Goal: Transaction & Acquisition: Book appointment/travel/reservation

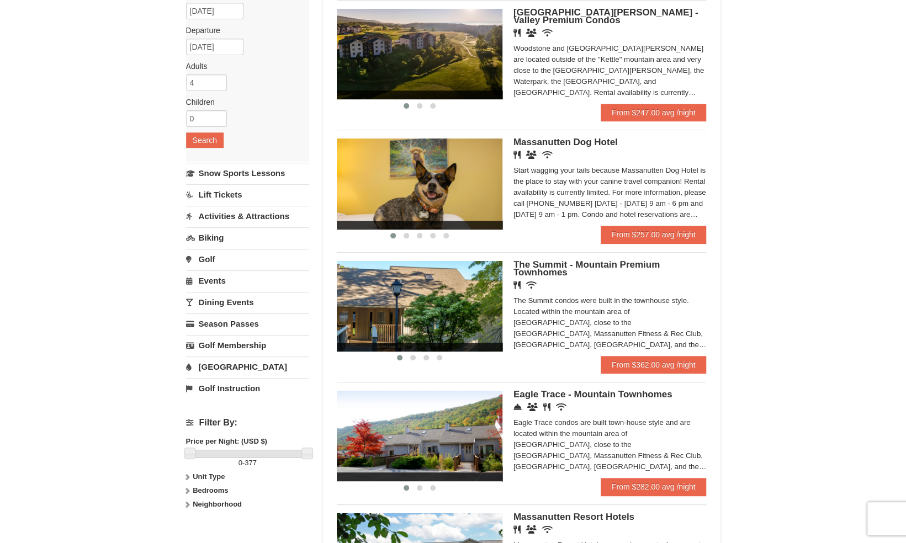
scroll to position [276, 0]
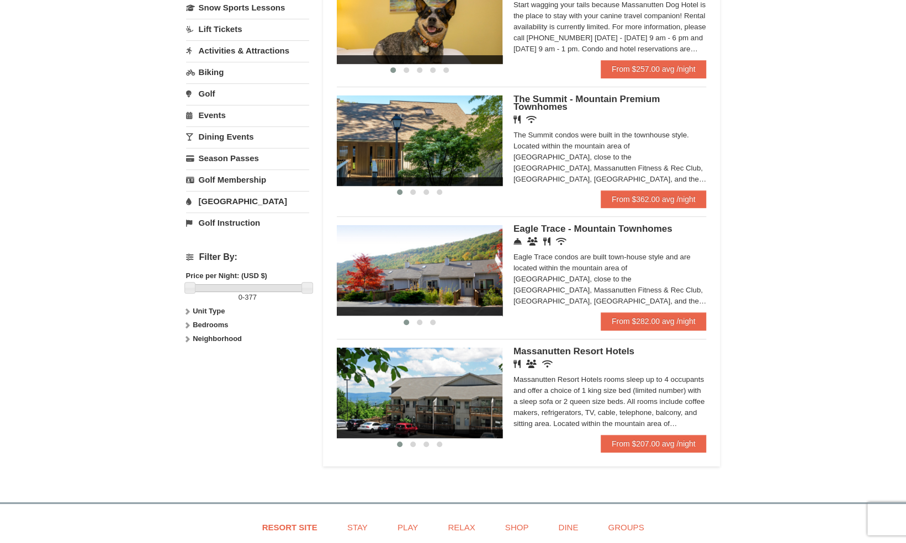
click at [665, 410] on div "Massanutten Resort Hotels rooms sleep up to 4 occupants and offer a choice of 1…" at bounding box center [610, 401] width 193 height 55
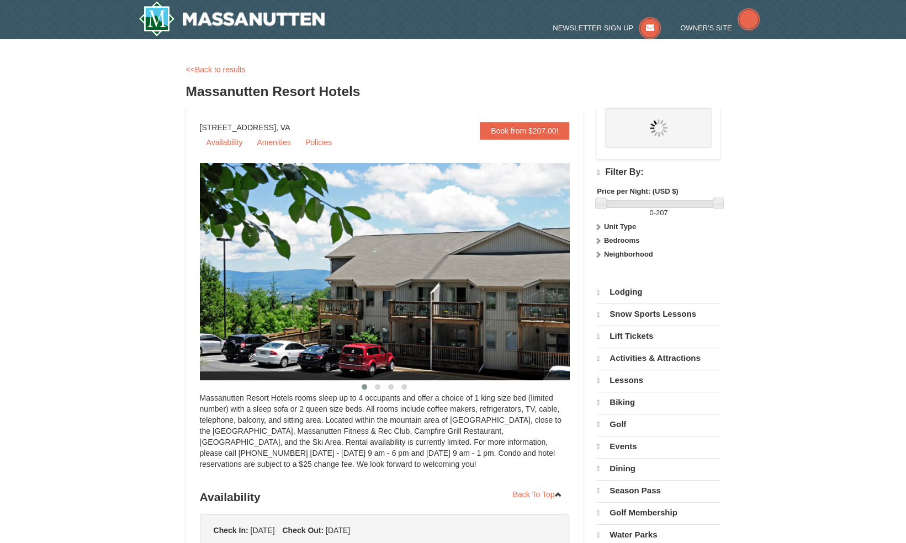
select select "9"
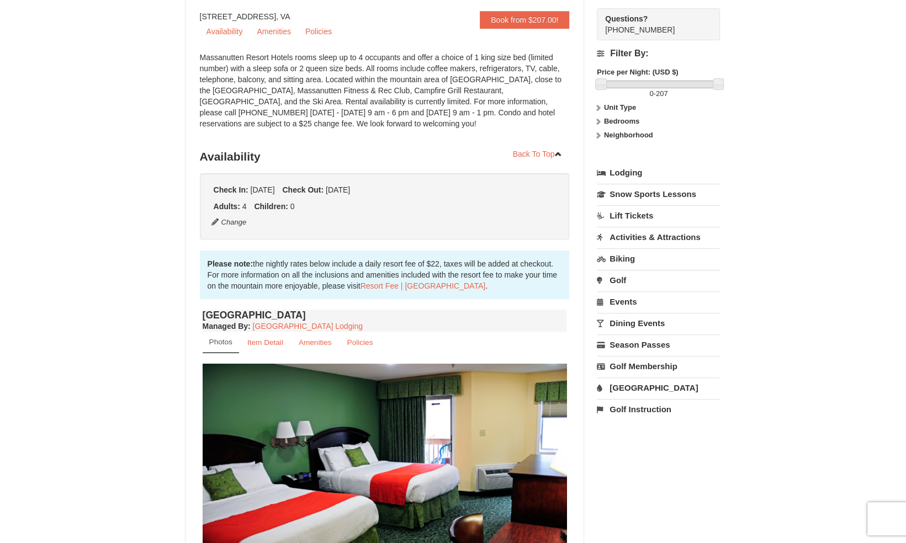
scroll to position [55, 0]
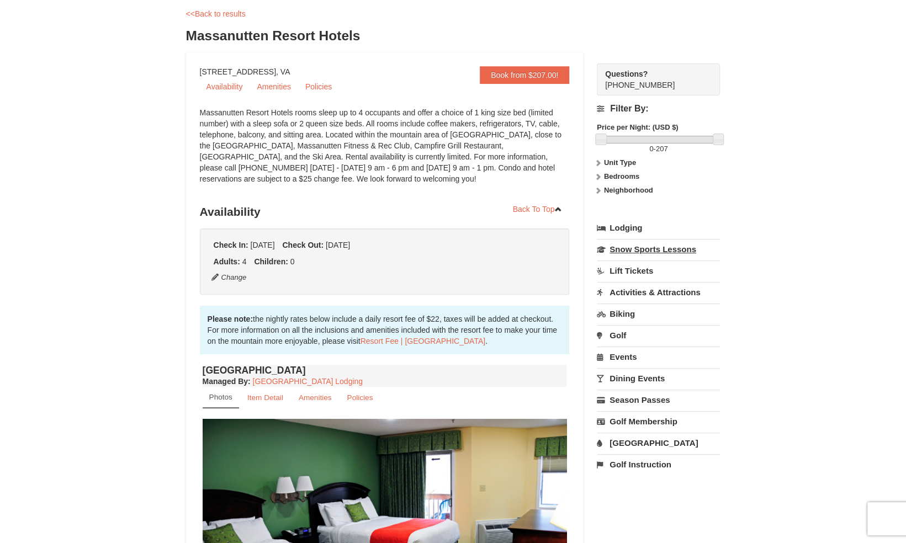
click at [670, 248] on link "Snow Sports Lessons" at bounding box center [658, 249] width 123 height 20
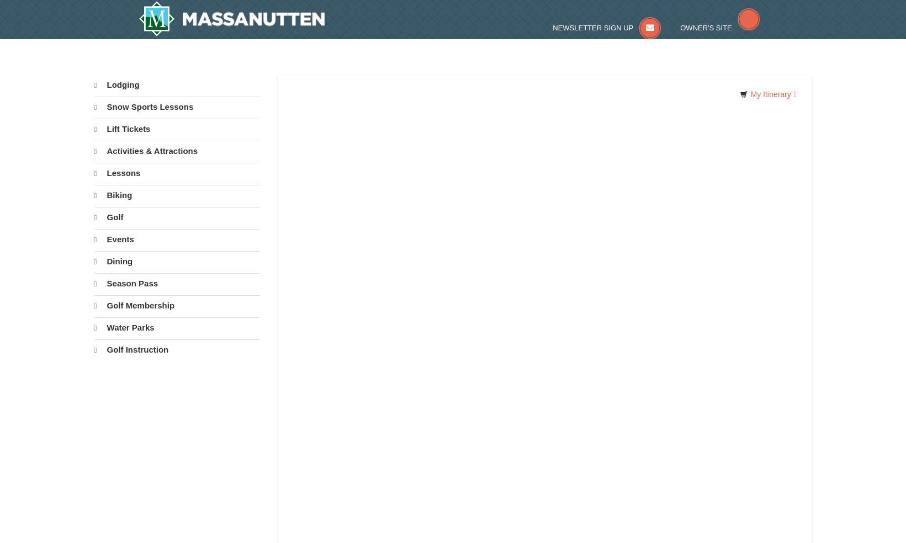
select select "9"
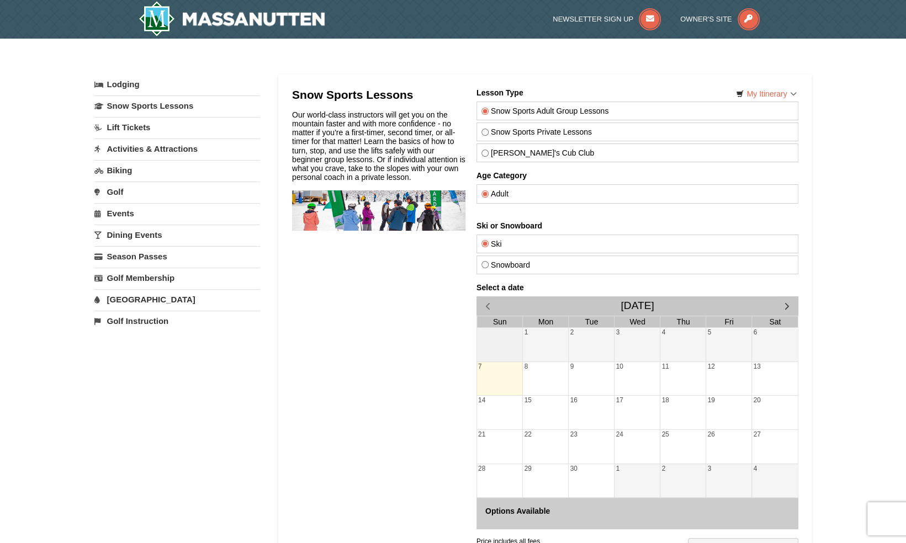
click at [127, 213] on link "Events" at bounding box center [177, 213] width 166 height 20
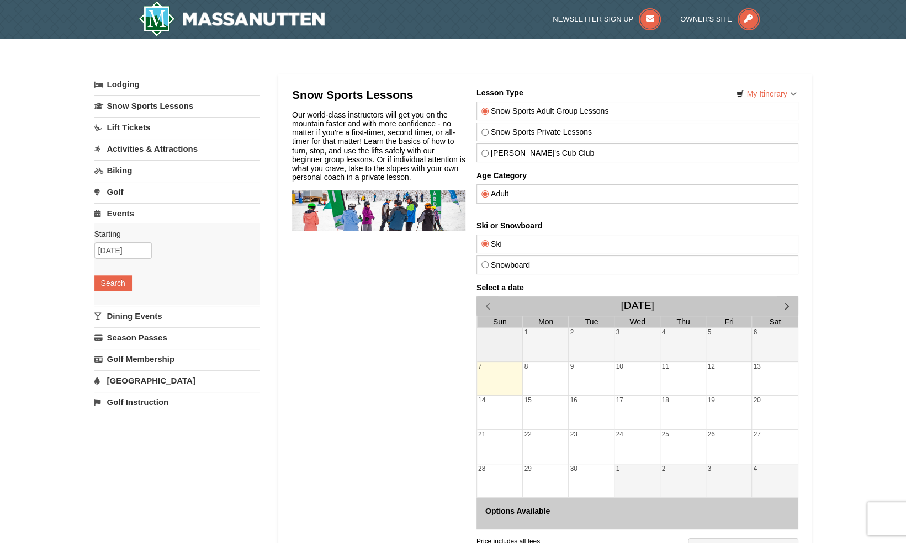
click at [124, 378] on link "[GEOGRAPHIC_DATA]" at bounding box center [177, 380] width 166 height 20
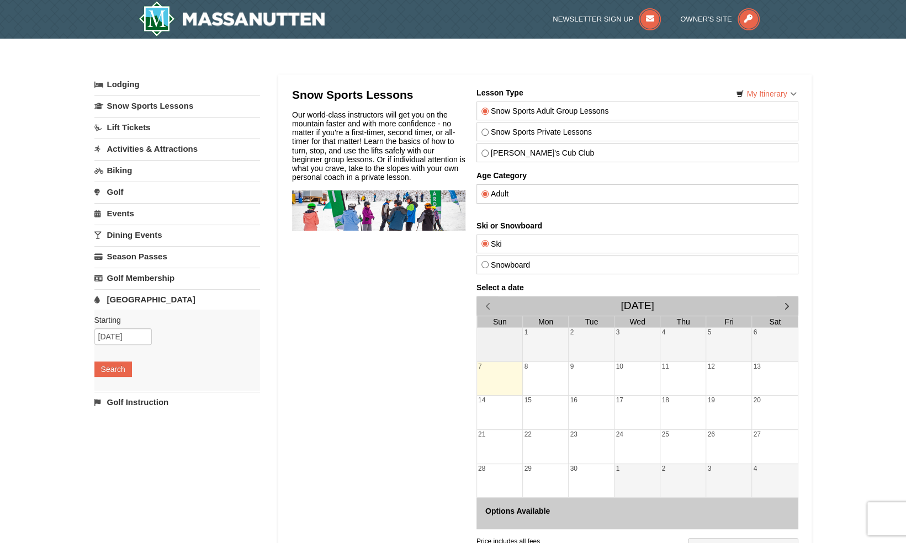
click at [261, 443] on div "Lodging Arrival Please format dates MM/DD/YYYY Please format dates MM/DD/YYYY 0…" at bounding box center [453, 333] width 718 height 516
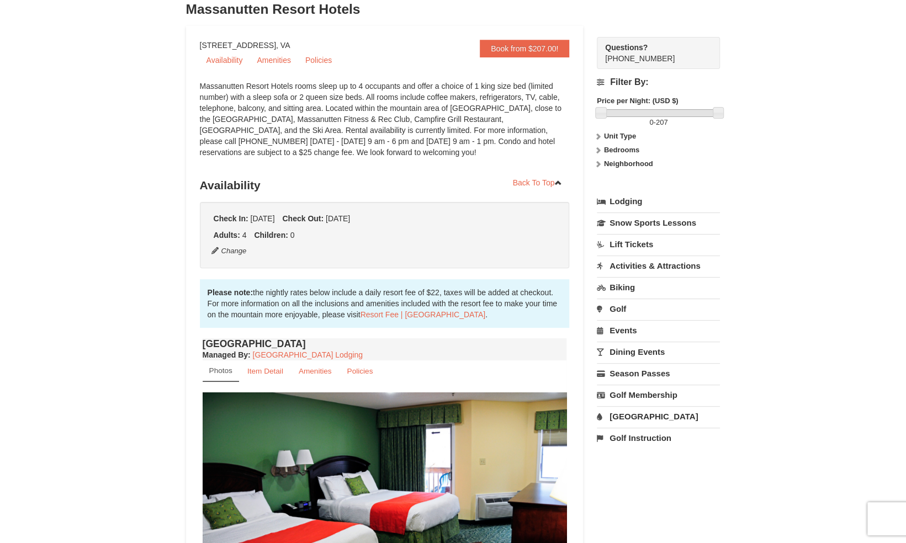
scroll to position [55, 0]
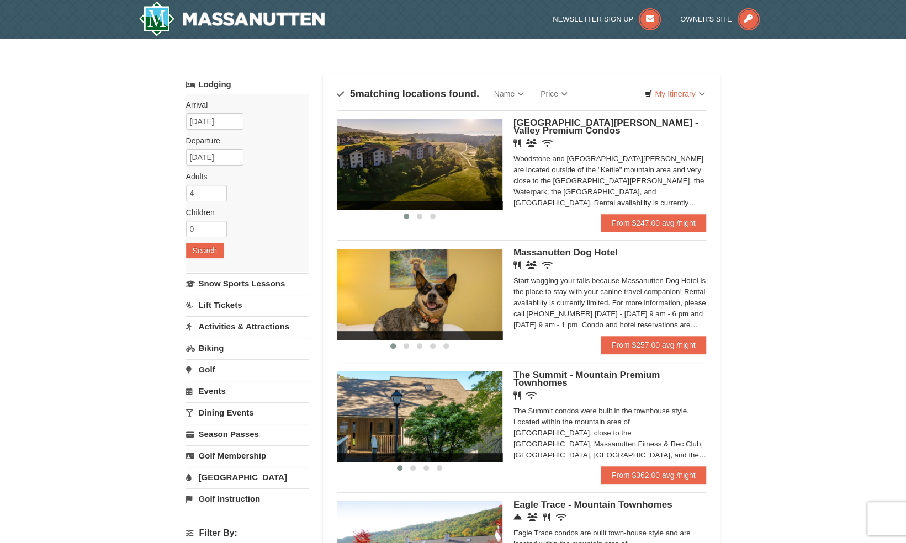
click at [263, 325] on link "Activities & Attractions" at bounding box center [247, 326] width 123 height 20
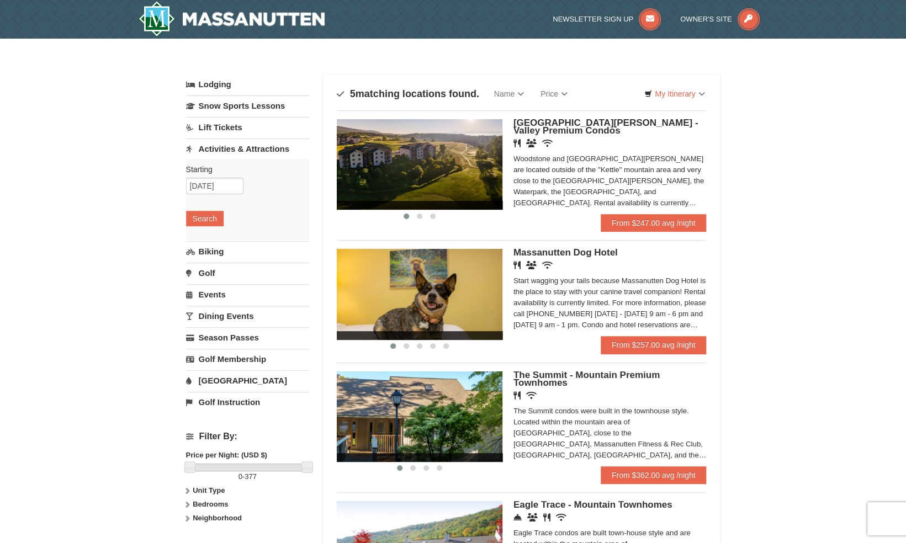
click at [226, 378] on link "[GEOGRAPHIC_DATA]" at bounding box center [247, 380] width 123 height 20
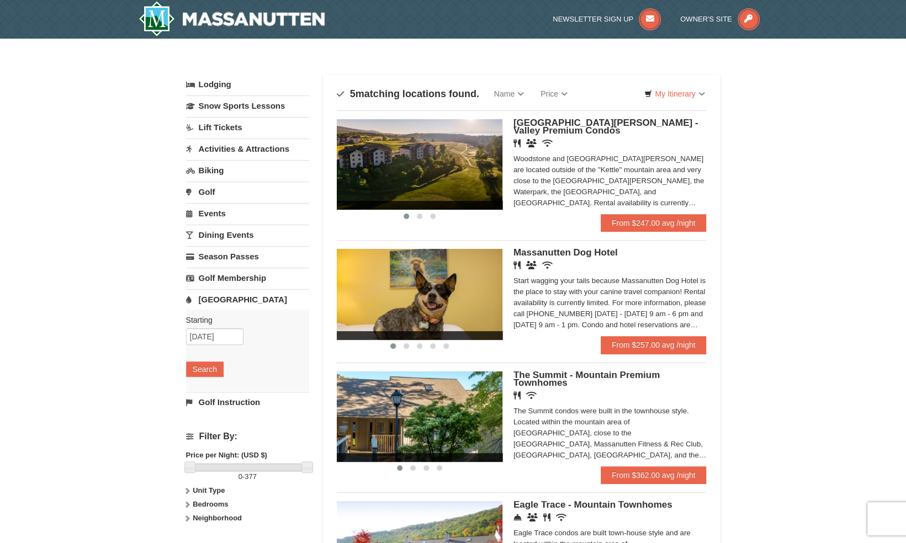
click at [104, 511] on div "× Categories Map List Filter My Itinerary Questions? [PHONE_NUMBER] Lodging Arr…" at bounding box center [453, 403] width 906 height 729
click at [820, 484] on div "× Categories Map List Filter My Itinerary Questions? [PHONE_NUMBER] Lodging Arr…" at bounding box center [453, 403] width 906 height 729
